Goal: Task Accomplishment & Management: Use online tool/utility

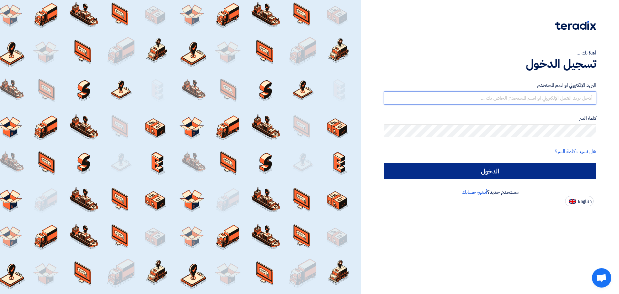
type input "[EMAIL_ADDRESS][DOMAIN_NAME]"
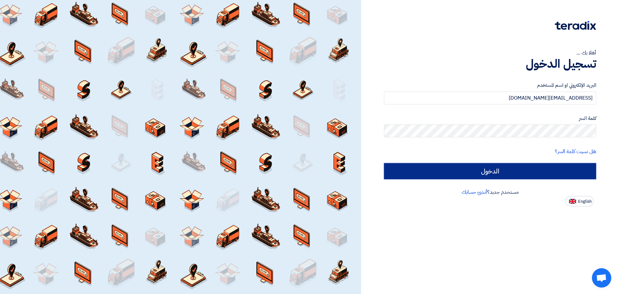
click at [479, 172] on input "الدخول" at bounding box center [490, 171] width 212 height 16
click at [517, 173] on input "الدخول" at bounding box center [490, 171] width 212 height 16
click at [491, 165] on input "الدخول" at bounding box center [490, 171] width 212 height 16
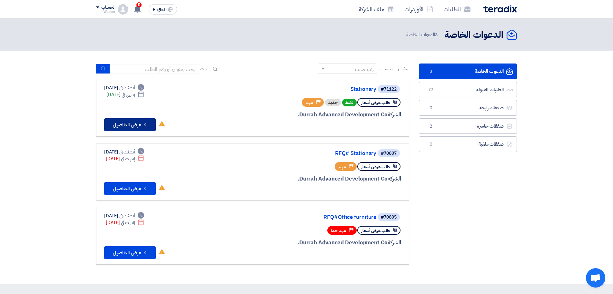
click at [129, 125] on button "Check details عرض التفاصيل" at bounding box center [130, 124] width 52 height 13
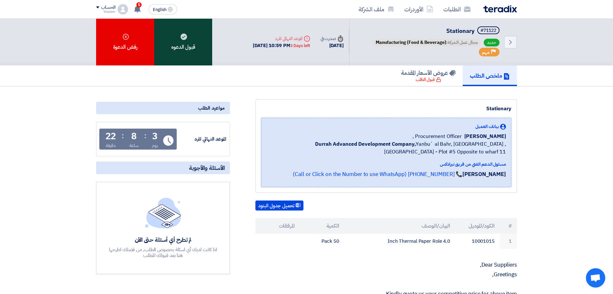
click at [189, 52] on div "قبول الدعوه" at bounding box center [183, 42] width 58 height 47
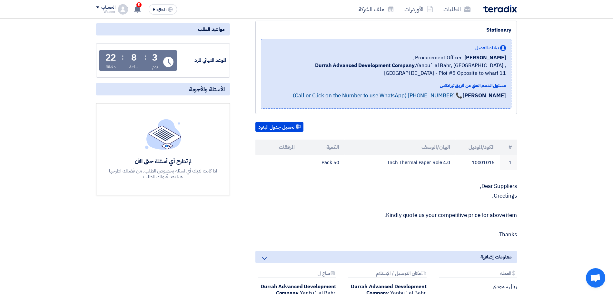
scroll to position [81, 0]
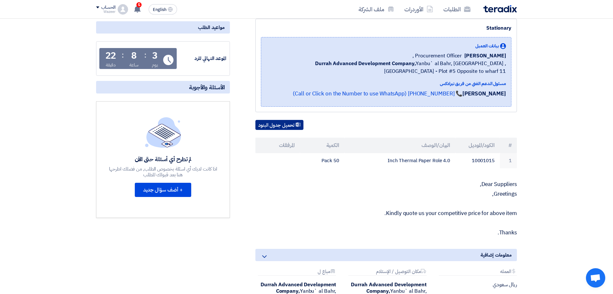
click at [285, 126] on button "تحميل جدول البنود" at bounding box center [279, 125] width 48 height 10
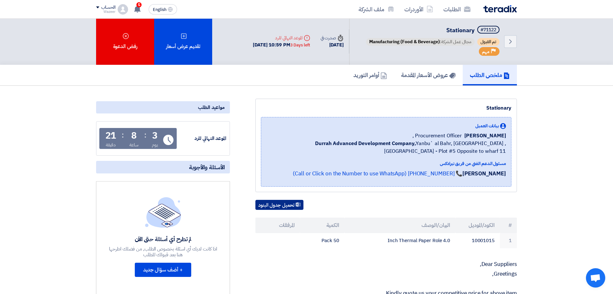
scroll to position [0, 0]
